Goal: Information Seeking & Learning: Learn about a topic

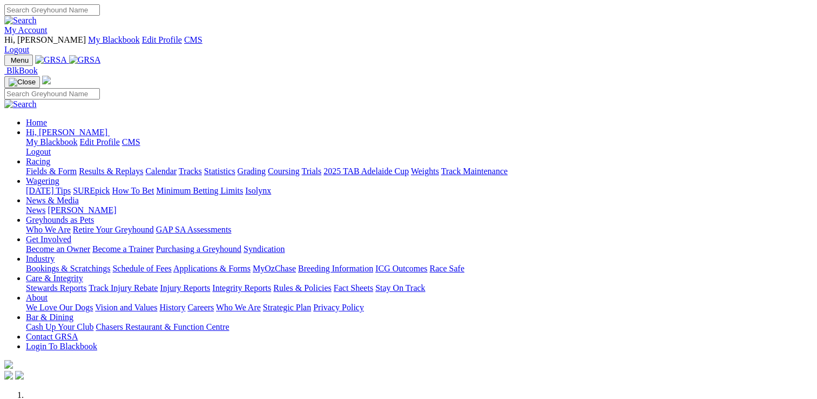
click at [83, 273] on link "Care & Integrity" at bounding box center [54, 277] width 57 height 9
click at [86, 283] on link "Stewards Reports" at bounding box center [56, 287] width 60 height 9
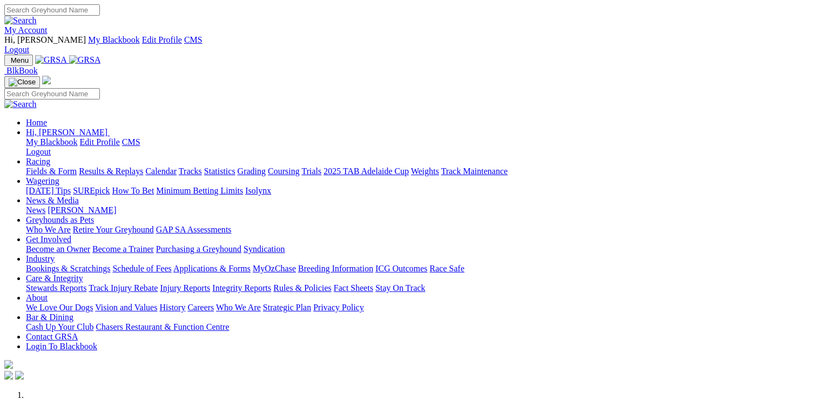
click at [86, 283] on link "Stewards Reports" at bounding box center [56, 287] width 60 height 9
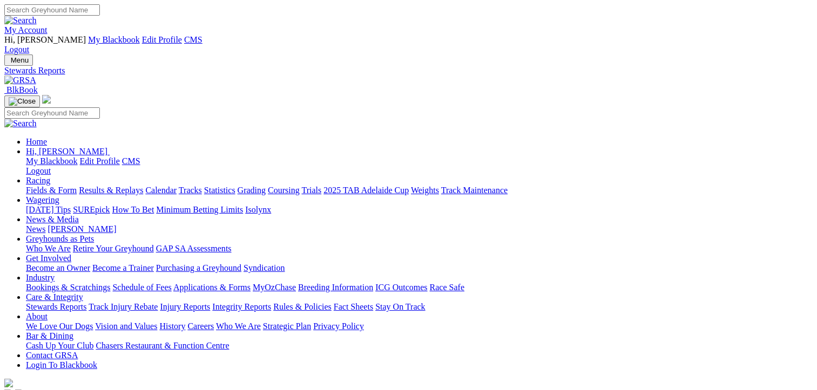
click at [50, 176] on link "Racing" at bounding box center [38, 180] width 24 height 9
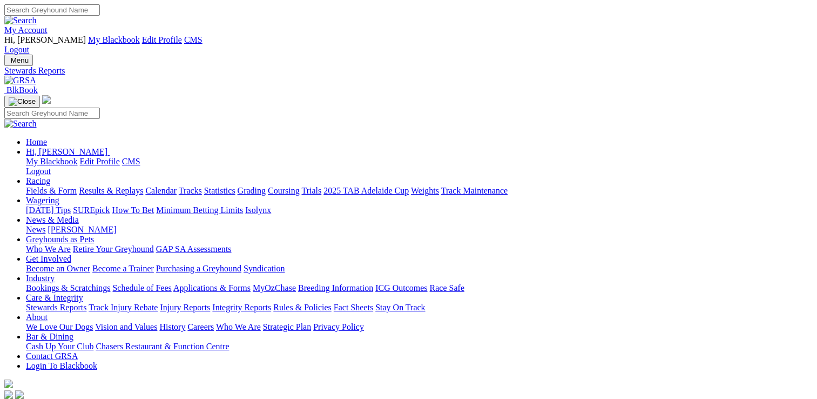
click at [50, 176] on link "Racing" at bounding box center [38, 180] width 24 height 9
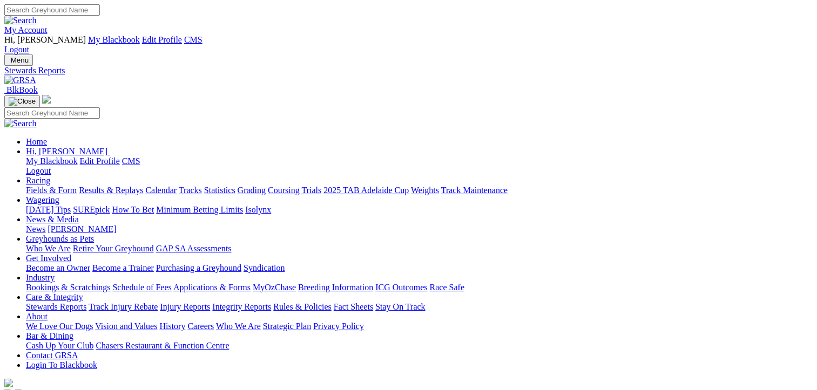
click at [52, 186] on link "Fields & Form" at bounding box center [51, 190] width 51 height 9
click at [129, 186] on link "Results & Replays" at bounding box center [111, 190] width 64 height 9
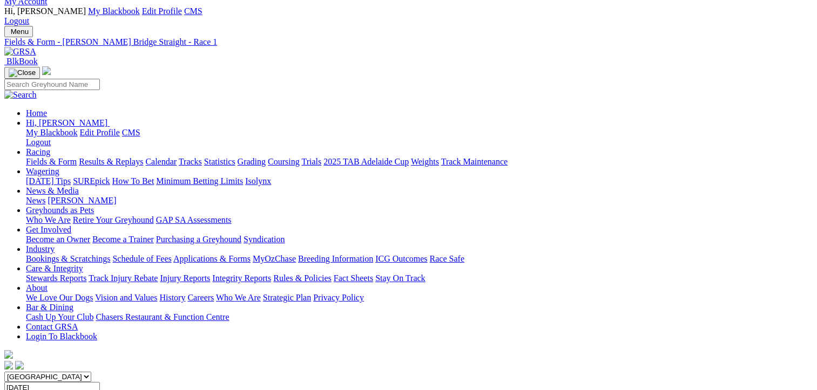
scroll to position [54, 0]
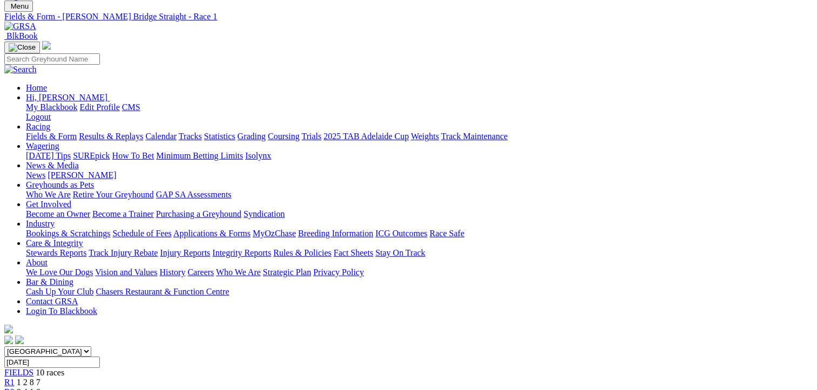
click at [41, 388] on span "8 4 1 6" at bounding box center [29, 392] width 24 height 9
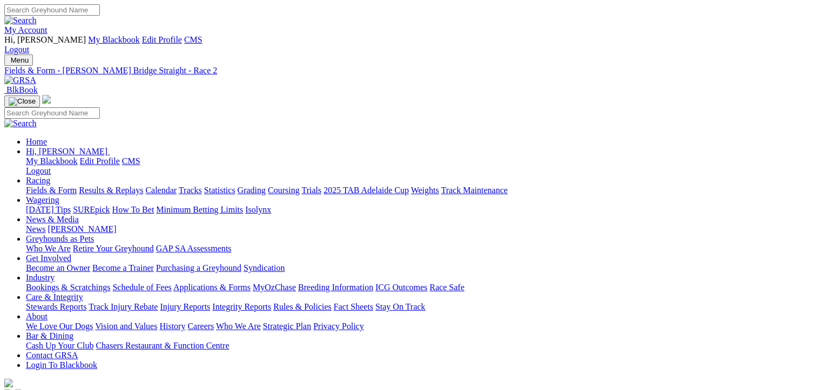
click at [40, 186] on link "Fields & Form" at bounding box center [51, 190] width 51 height 9
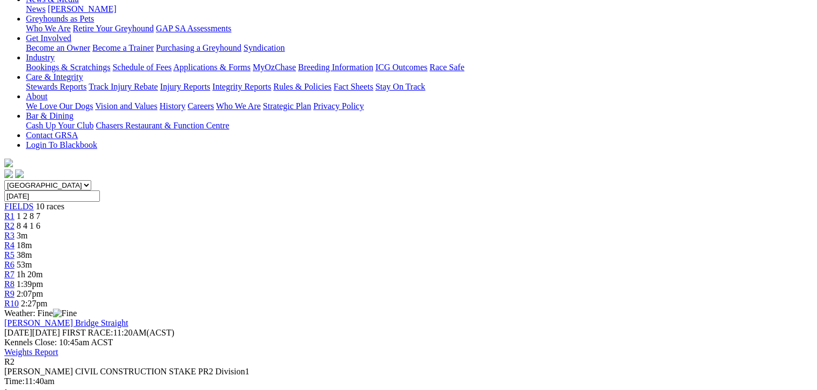
scroll to position [162, 0]
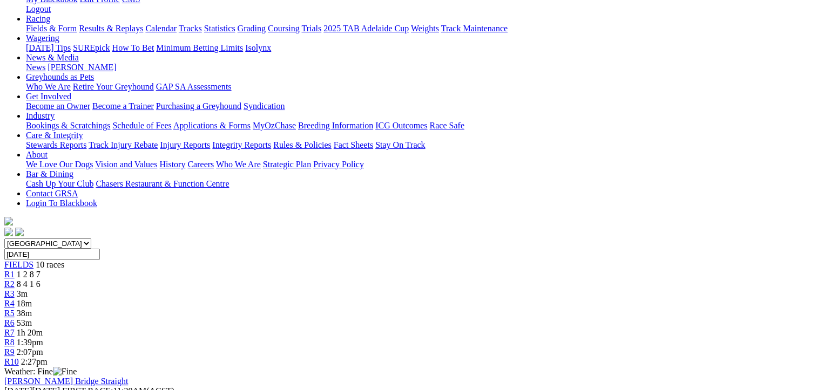
click at [28, 289] on span "3m" at bounding box center [22, 293] width 11 height 9
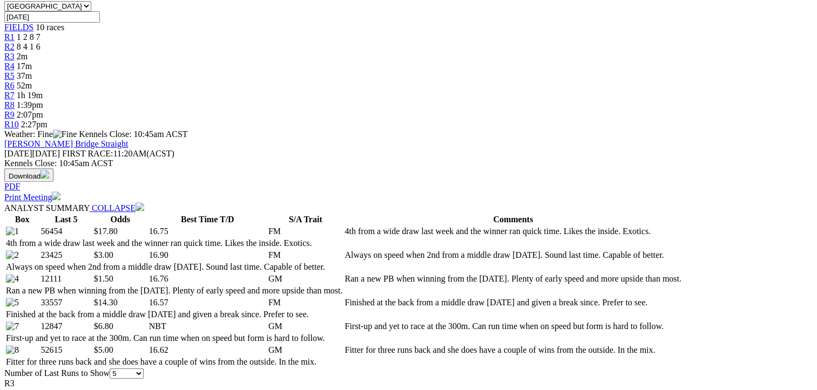
scroll to position [324, 0]
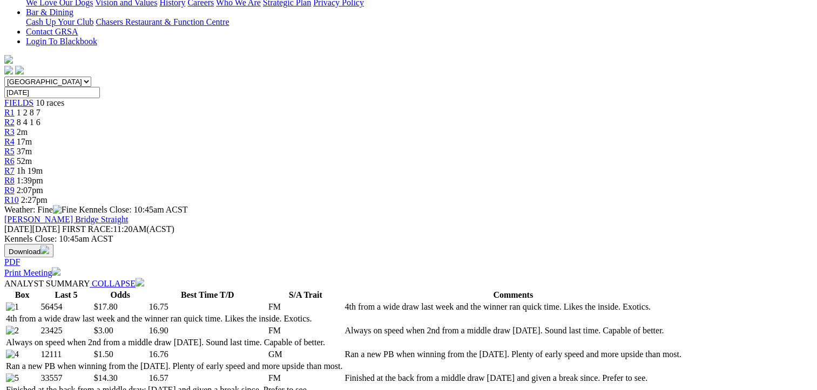
drag, startPoint x: 384, startPoint y: 167, endPoint x: 381, endPoint y: 146, distance: 21.8
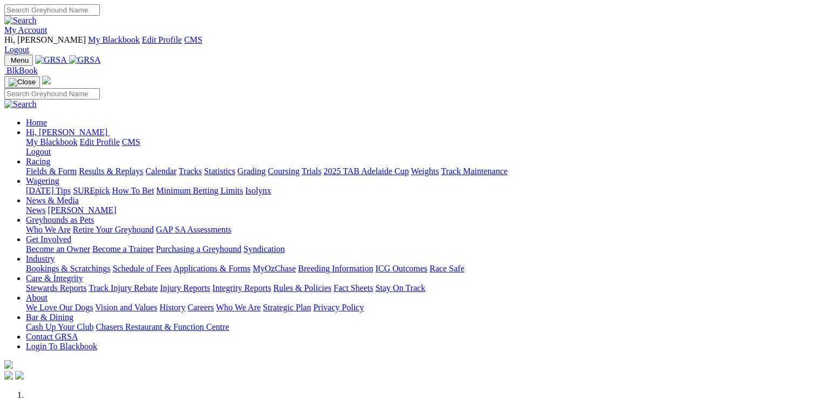
click at [86, 283] on link "Stewards Reports" at bounding box center [56, 287] width 60 height 9
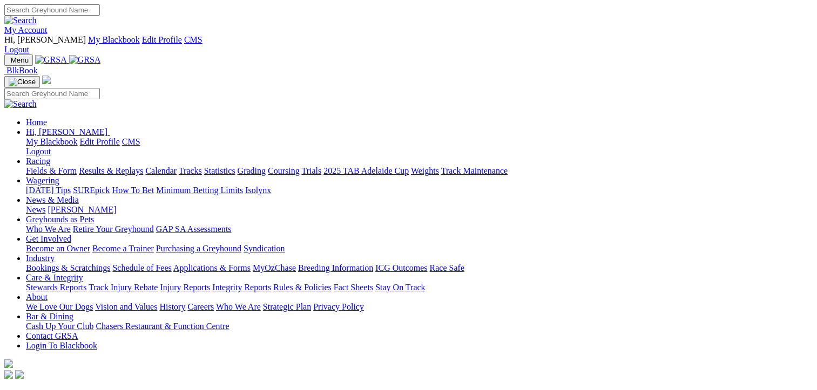
click at [141, 166] on link "Results & Replays" at bounding box center [111, 170] width 64 height 9
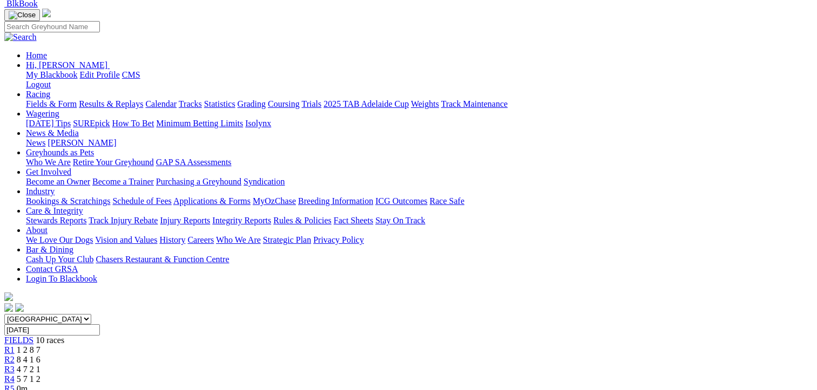
scroll to position [54, 0]
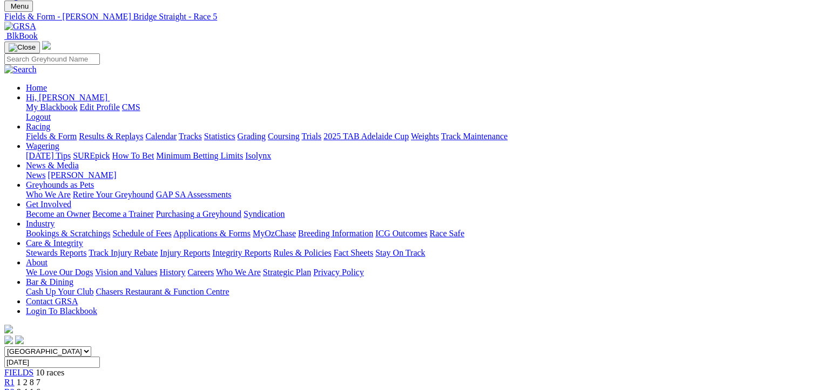
click at [41, 388] on span "8 4 1 6" at bounding box center [29, 392] width 24 height 9
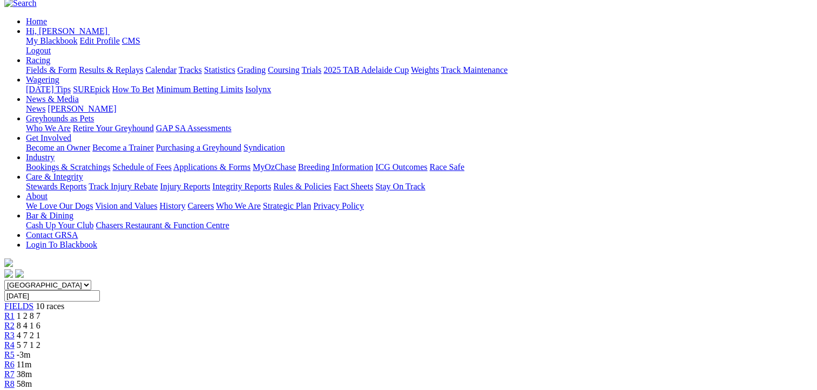
scroll to position [54, 0]
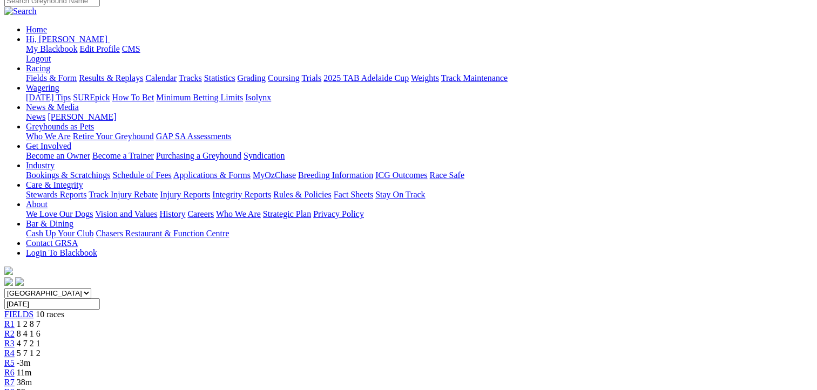
scroll to position [54, 0]
